Goal: Information Seeking & Learning: Find specific fact

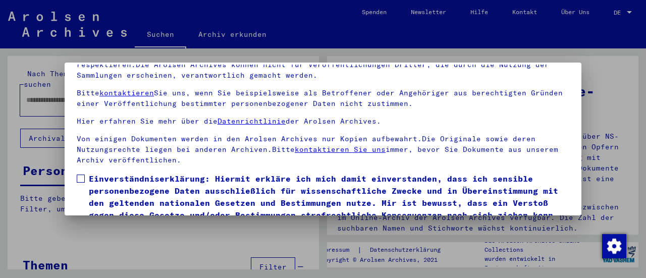
scroll to position [78, 0]
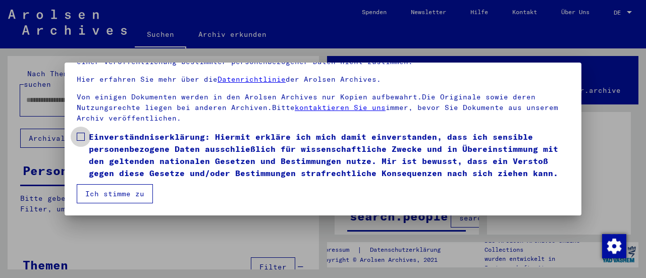
click at [82, 133] on span at bounding box center [81, 137] width 8 height 8
click at [108, 192] on button "Ich stimme zu" at bounding box center [115, 193] width 76 height 19
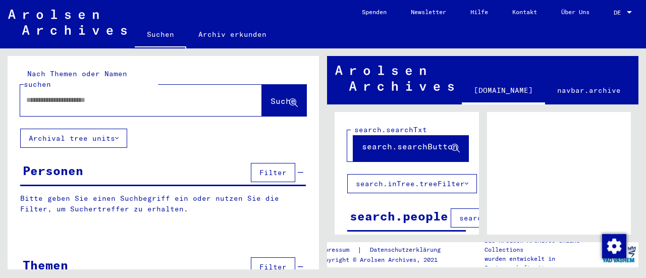
click at [635, 16] on link "DE DE" at bounding box center [624, 12] width 44 height 24
click at [632, 14] on div at bounding box center [629, 12] width 9 height 7
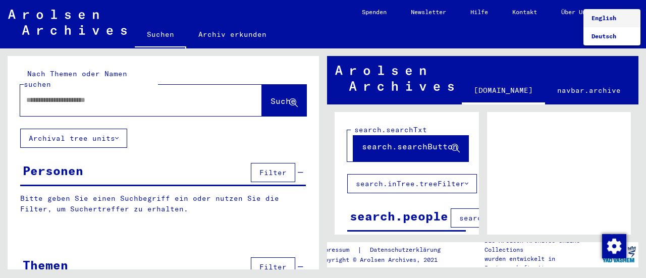
drag, startPoint x: 604, startPoint y: 21, endPoint x: 596, endPoint y: 24, distance: 8.6
click at [603, 21] on span "English" at bounding box center [604, 18] width 25 height 8
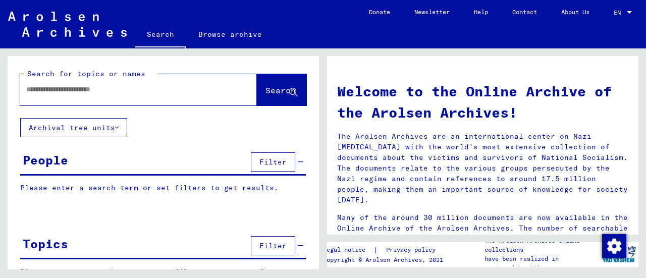
click at [79, 86] on input "text" at bounding box center [126, 89] width 200 height 11
click at [281, 100] on button "Search" at bounding box center [281, 89] width 49 height 31
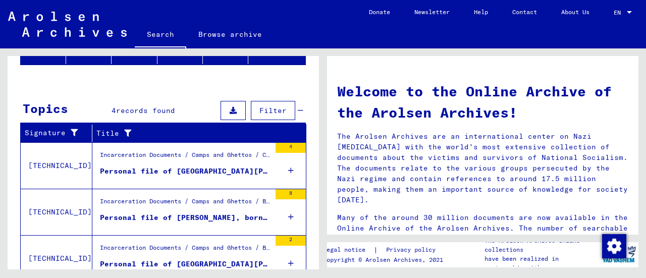
scroll to position [126, 0]
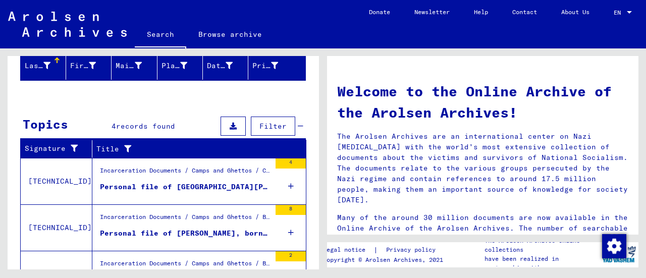
click at [191, 183] on div "Personal file of [GEOGRAPHIC_DATA][PERSON_NAME], born on [DEMOGRAPHIC_DATA], bo…" at bounding box center [185, 187] width 171 height 11
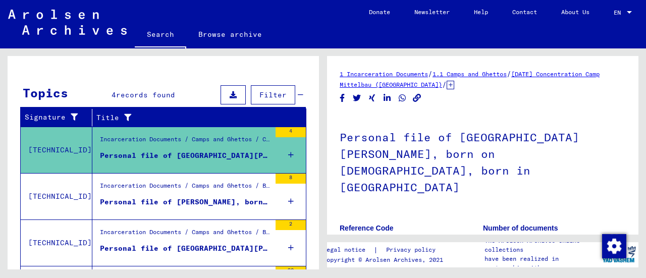
click at [184, 181] on div "Incarceration Documents / Camps and Ghettos / Buchenwald Concentration Camp / I…" at bounding box center [185, 188] width 171 height 14
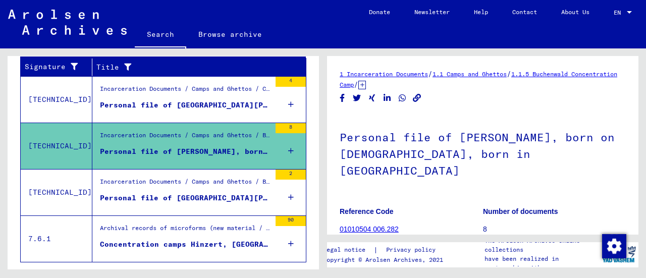
click at [206, 201] on figure "Personal file of [GEOGRAPHIC_DATA][PERSON_NAME], born on [DEMOGRAPHIC_DATA], bo…" at bounding box center [185, 200] width 171 height 15
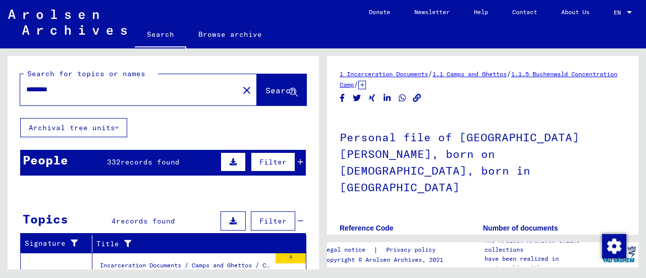
drag, startPoint x: 36, startPoint y: 84, endPoint x: 27, endPoint y: 82, distance: 9.3
click at [28, 82] on div "********" at bounding box center [126, 89] width 213 height 23
click at [275, 91] on span "Search" at bounding box center [281, 90] width 30 height 10
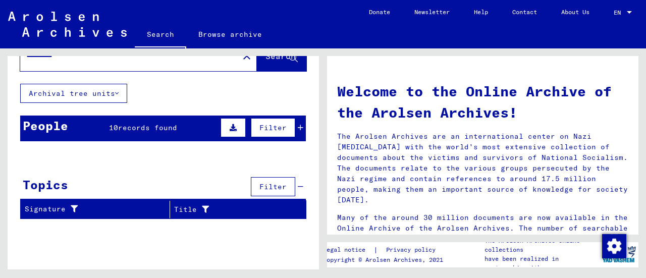
scroll to position [50, 0]
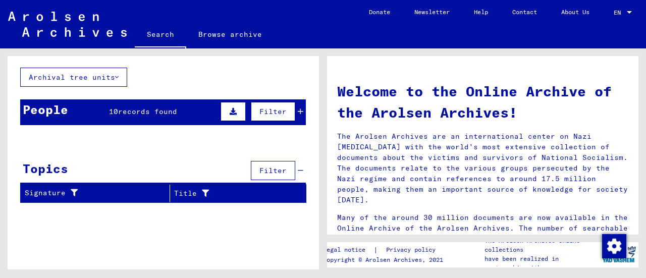
click at [180, 136] on icon at bounding box center [183, 139] width 7 height 7
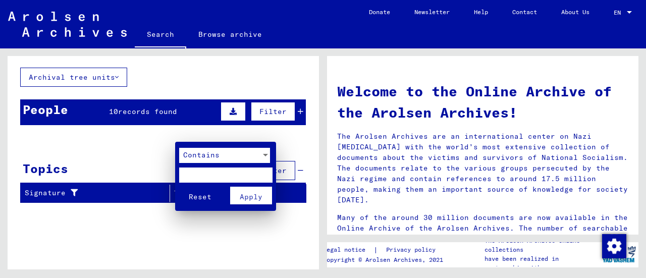
click at [154, 134] on div at bounding box center [323, 139] width 646 height 278
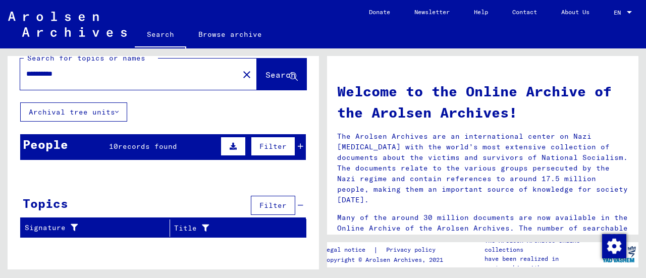
scroll to position [0, 0]
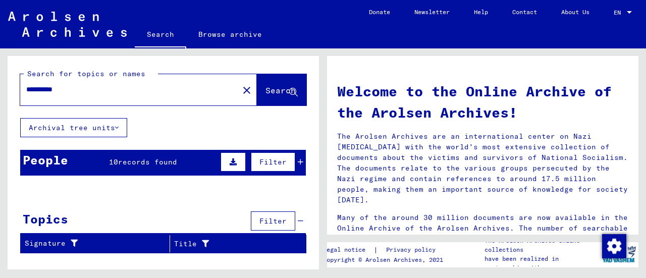
click at [166, 161] on span "records found" at bounding box center [147, 162] width 59 height 9
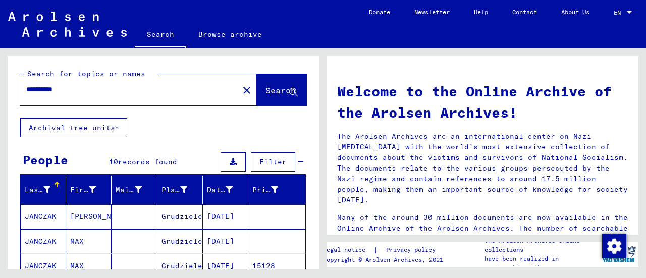
drag, startPoint x: 49, startPoint y: 84, endPoint x: 0, endPoint y: 63, distance: 53.6
click at [0, 63] on div "**********" at bounding box center [161, 158] width 323 height 221
click at [289, 91] on icon at bounding box center [293, 92] width 9 height 9
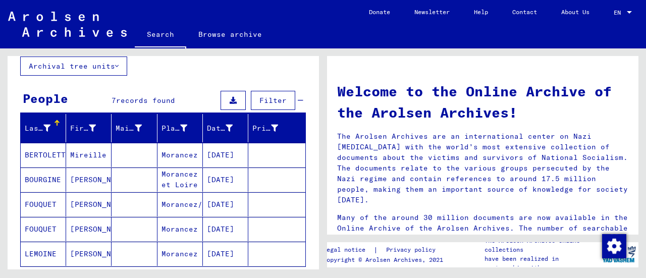
scroll to position [112, 0]
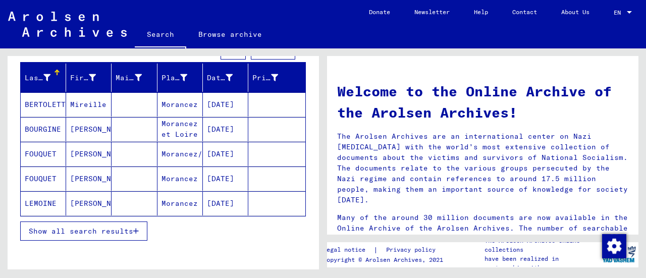
click at [96, 222] on button "Show all search results" at bounding box center [83, 231] width 127 height 19
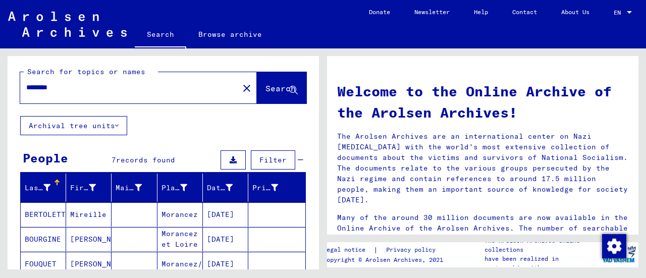
scroll to position [0, 0]
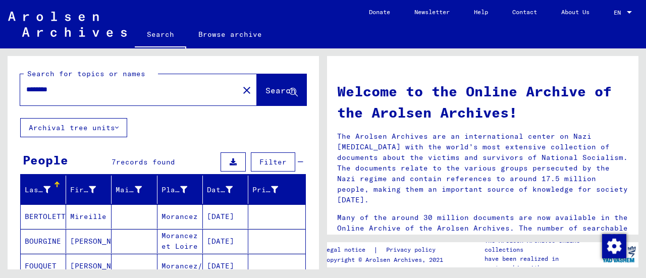
drag, startPoint x: 75, startPoint y: 91, endPoint x: 0, endPoint y: 78, distance: 76.4
click at [0, 78] on div "Search for topics or names ******** close Search Archival tree units People 7 r…" at bounding box center [161, 158] width 323 height 221
click at [266, 87] on span "Search" at bounding box center [281, 90] width 30 height 10
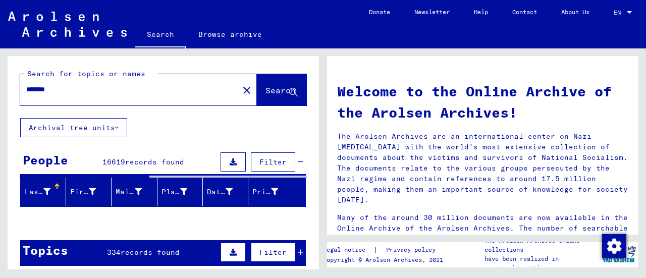
click at [151, 167] on div "16619 records found" at bounding box center [143, 162] width 82 height 11
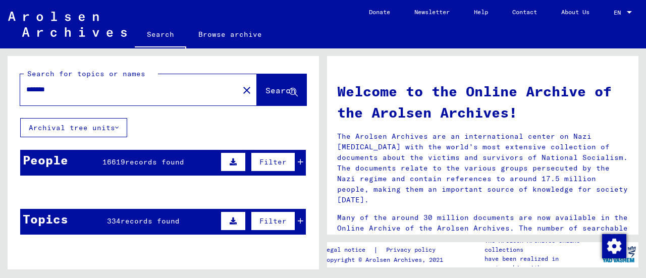
click at [148, 160] on span "records found" at bounding box center [154, 162] width 59 height 9
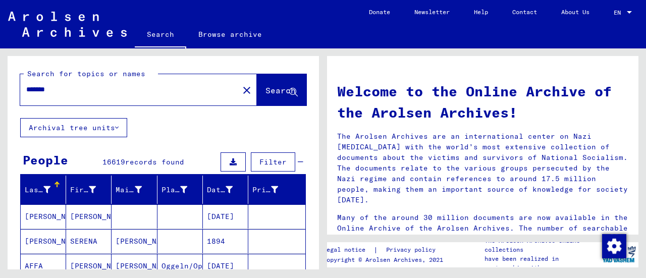
drag, startPoint x: 88, startPoint y: 90, endPoint x: 0, endPoint y: 84, distance: 88.0
click at [2, 85] on div "Search for topics or names ******* close Search Archival tree units People 1661…" at bounding box center [161, 158] width 323 height 221
type input "**********"
click at [276, 101] on button "Search" at bounding box center [281, 89] width 49 height 31
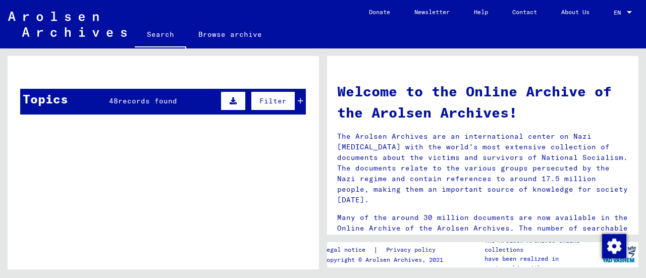
scroll to position [303, 0]
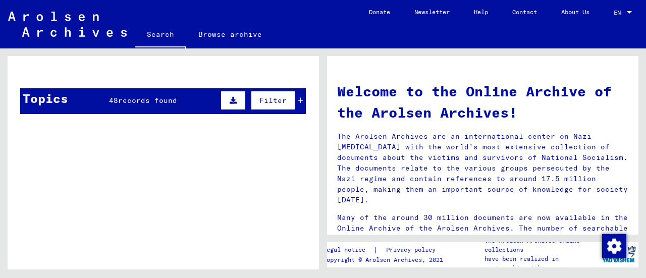
click at [148, 96] on span "records found" at bounding box center [147, 100] width 59 height 9
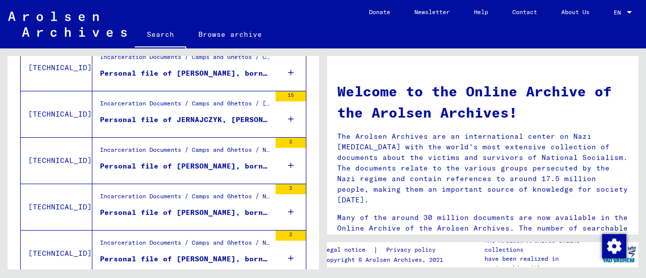
scroll to position [423, 0]
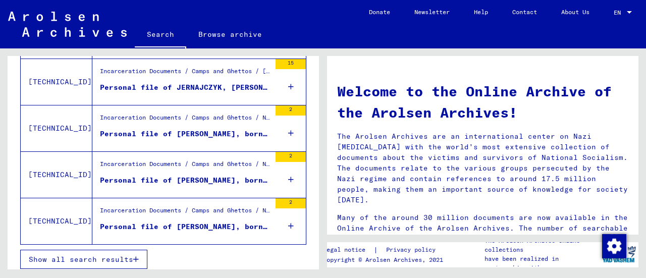
click at [114, 256] on span "Show all search results" at bounding box center [81, 259] width 105 height 9
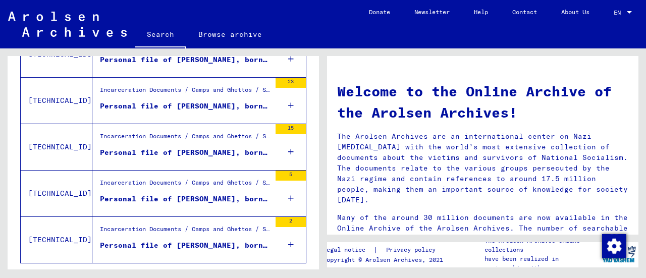
scroll to position [1196, 0]
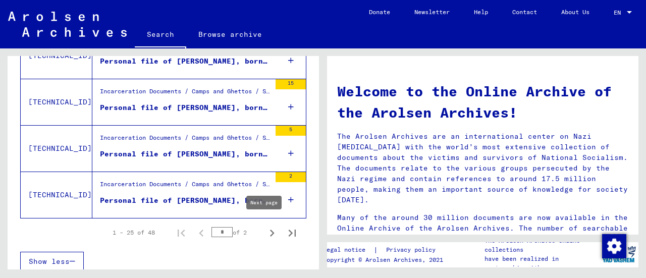
click at [267, 226] on icon "Next page" at bounding box center [272, 233] width 14 height 14
type input "*"
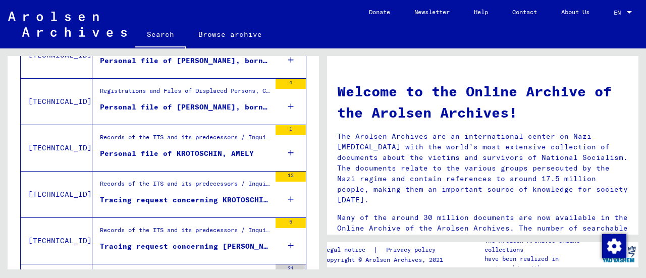
scroll to position [606, 0]
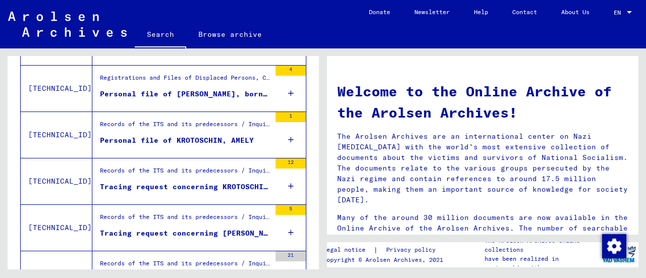
click at [170, 182] on div "Tracing request concerning KROTOSCHIN AMELY 1902-00-00" at bounding box center [185, 187] width 171 height 11
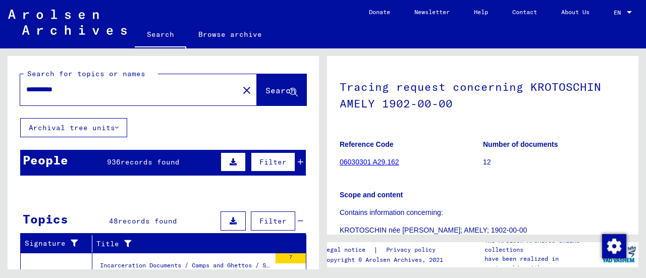
drag, startPoint x: 44, startPoint y: 86, endPoint x: 0, endPoint y: 61, distance: 50.9
click at [0, 61] on div "**********" at bounding box center [161, 158] width 323 height 221
type input "*********"
click at [257, 84] on button "Search" at bounding box center [281, 89] width 49 height 31
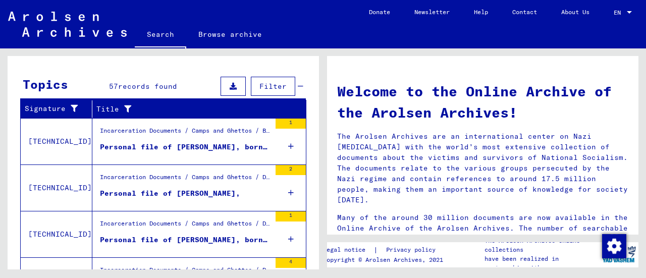
scroll to position [151, 0]
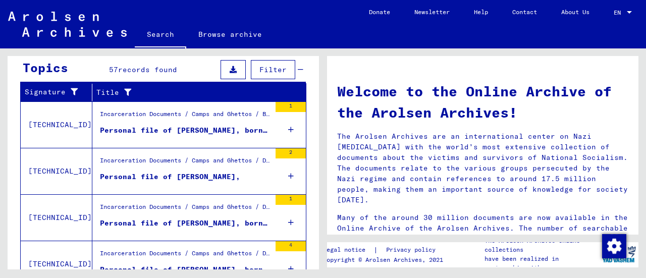
click at [208, 130] on div "Personal file of [PERSON_NAME], born on [DEMOGRAPHIC_DATA]" at bounding box center [185, 130] width 171 height 11
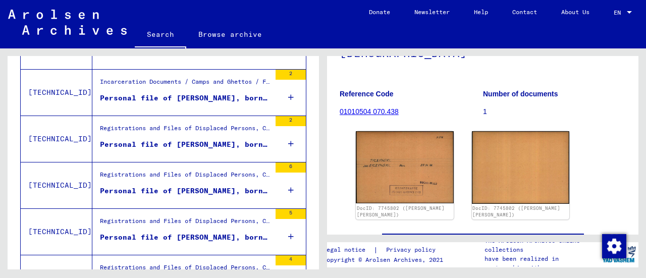
scroll to position [606, 0]
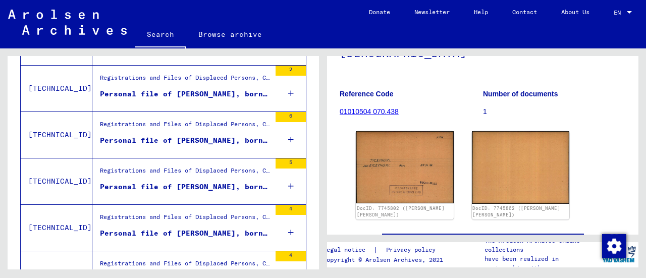
click at [253, 138] on div "Personal file of [PERSON_NAME], born on [DEMOGRAPHIC_DATA], born in [GEOGRAPHIC…" at bounding box center [185, 140] width 171 height 11
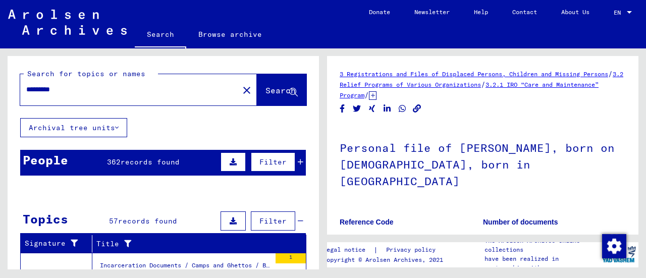
click at [170, 158] on span "records found" at bounding box center [150, 162] width 59 height 9
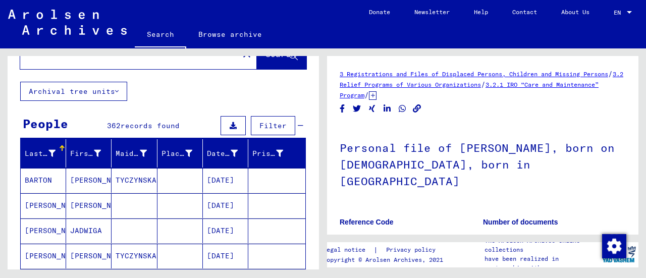
scroll to position [50, 0]
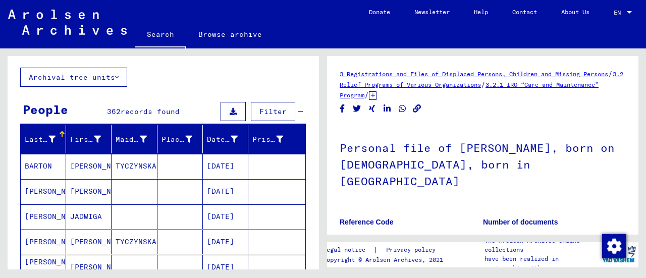
click at [229, 107] on button at bounding box center [233, 111] width 25 height 19
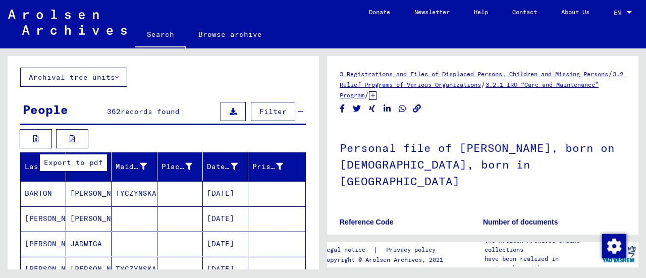
click at [81, 131] on button at bounding box center [72, 138] width 32 height 19
